Goal: Transaction & Acquisition: Purchase product/service

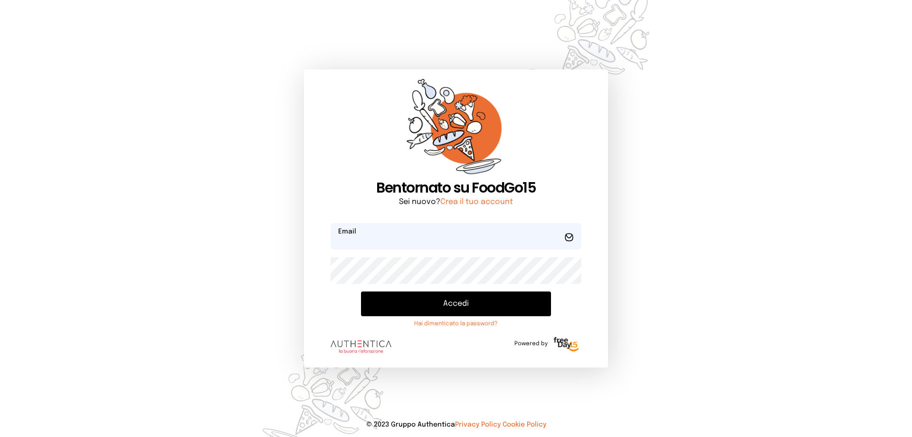
type input "**********"
click at [461, 309] on button "Accedi" at bounding box center [456, 303] width 190 height 25
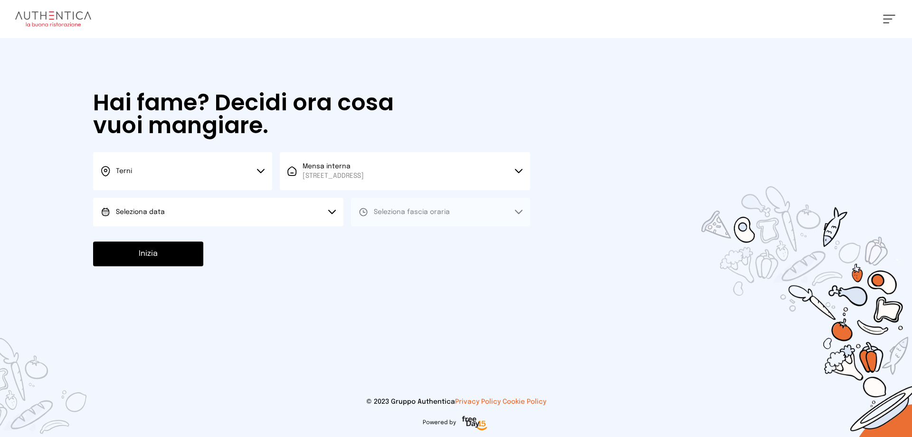
click at [202, 211] on button "Seleziona data" at bounding box center [218, 212] width 250 height 29
click at [204, 241] on li "[DATE], [DATE]" at bounding box center [218, 238] width 250 height 25
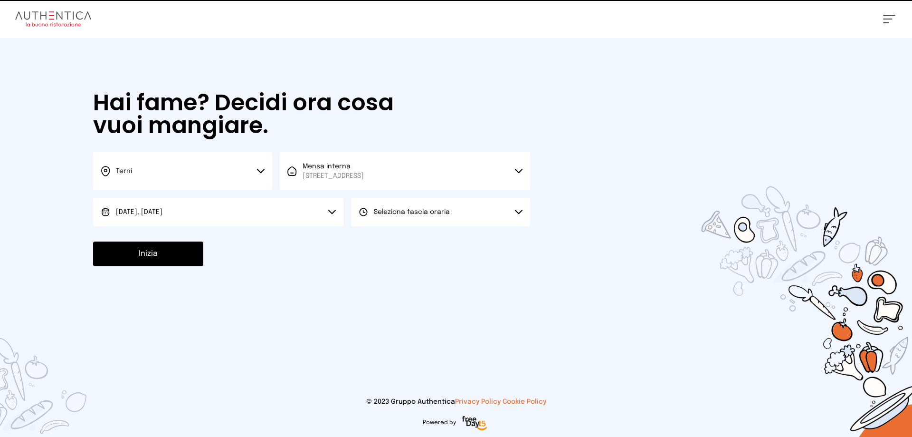
click at [425, 217] on button "Seleziona fascia oraria" at bounding box center [440, 212] width 179 height 29
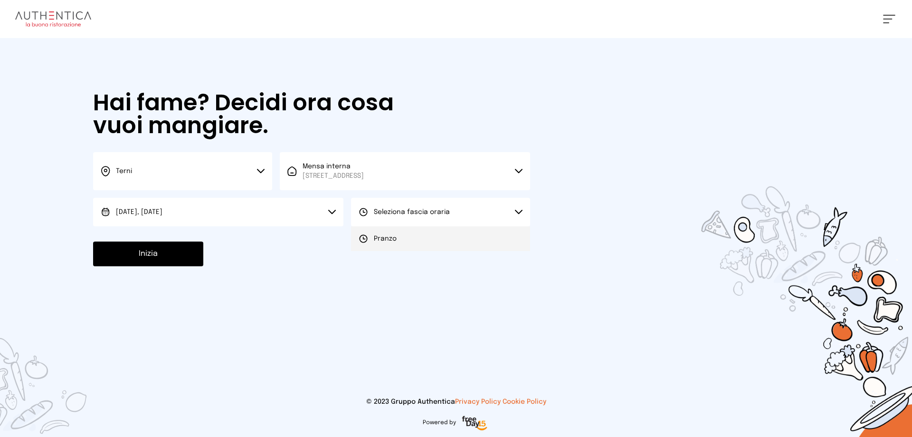
click at [418, 245] on li "Pranzo" at bounding box center [440, 238] width 179 height 25
click at [172, 256] on button "Inizia" at bounding box center [148, 253] width 110 height 25
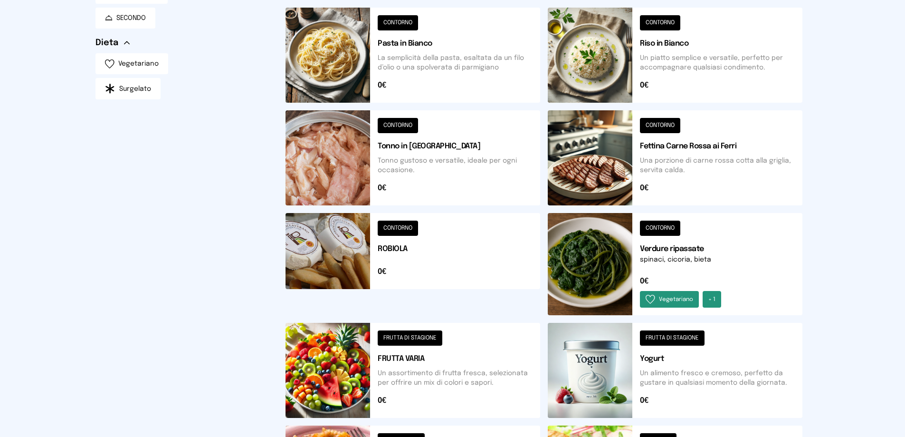
scroll to position [285, 0]
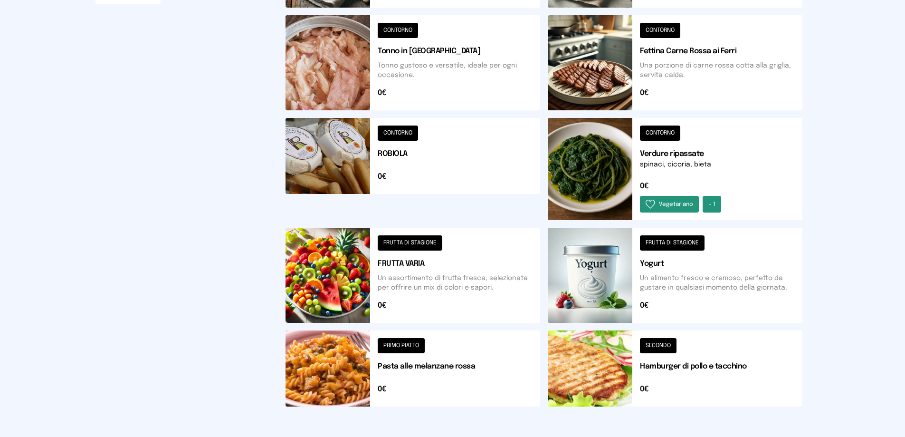
click at [656, 133] on button at bounding box center [675, 169] width 255 height 102
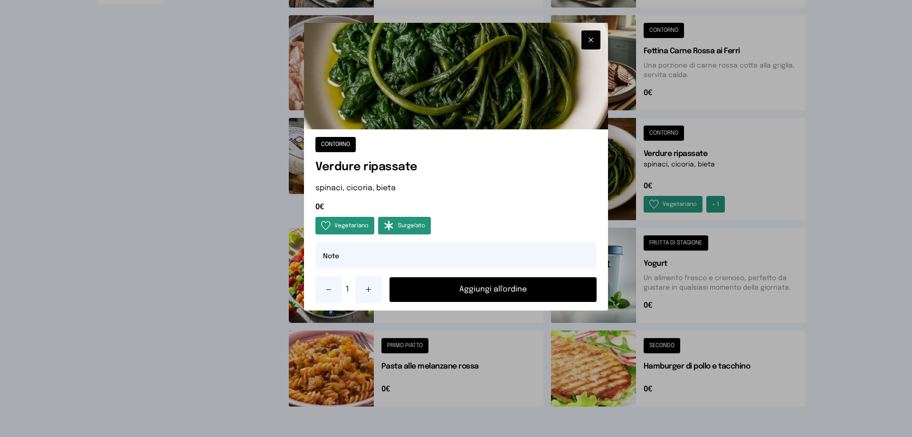
click at [488, 292] on button "Aggiungi all'ordine" at bounding box center [493, 289] width 207 height 25
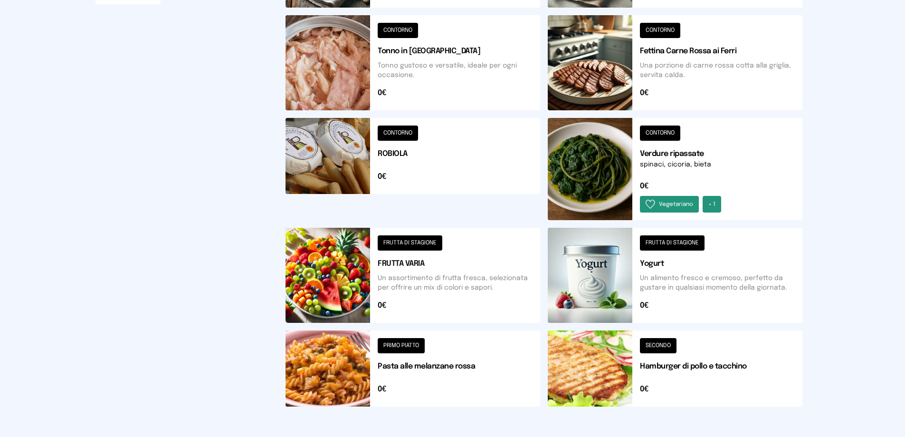
click at [662, 350] on button at bounding box center [675, 368] width 255 height 76
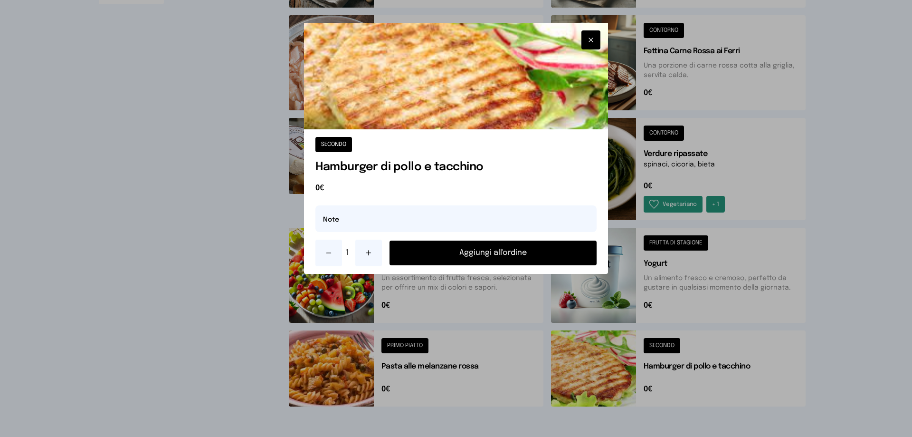
click at [474, 255] on button "Aggiungi all'ordine" at bounding box center [493, 252] width 207 height 25
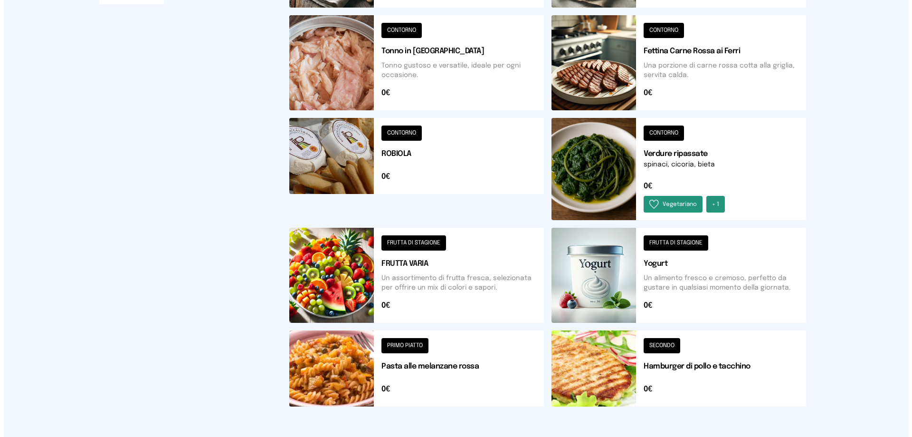
scroll to position [0, 0]
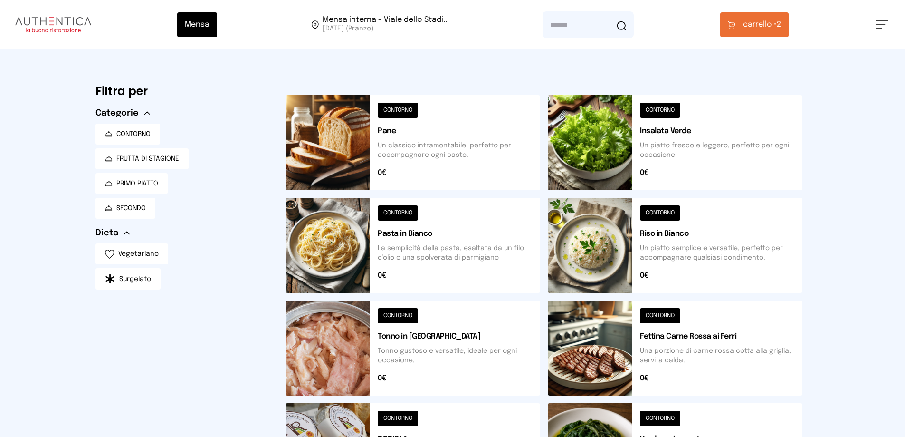
click at [772, 27] on span "carrello •" at bounding box center [760, 24] width 34 height 11
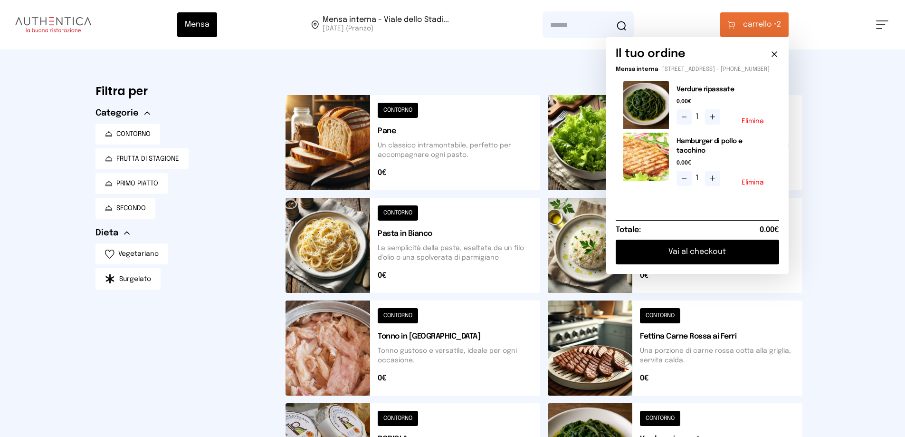
click at [701, 251] on button "Vai al checkout" at bounding box center [697, 251] width 163 height 25
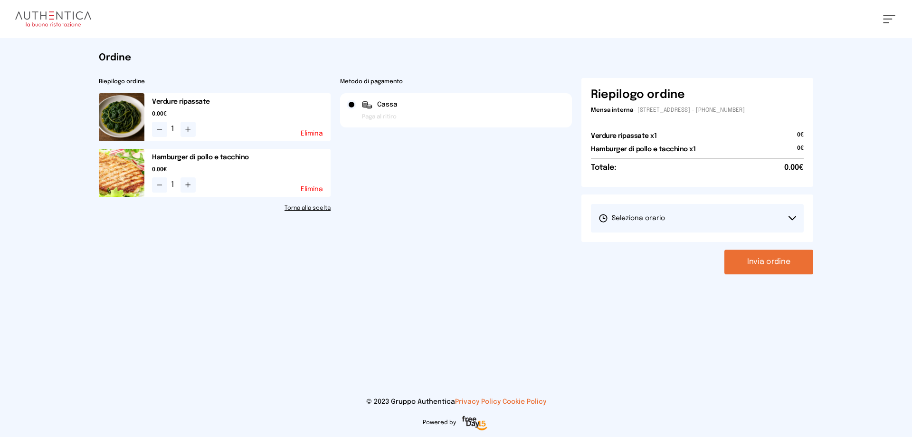
click at [635, 226] on button "Seleziona orario" at bounding box center [697, 218] width 213 height 29
click at [632, 245] on span "1° Turno (13:00 - 15:00)" at bounding box center [635, 245] width 72 height 10
click at [752, 263] on button "Invia ordine" at bounding box center [769, 261] width 89 height 25
